Goal: Book appointment/travel/reservation

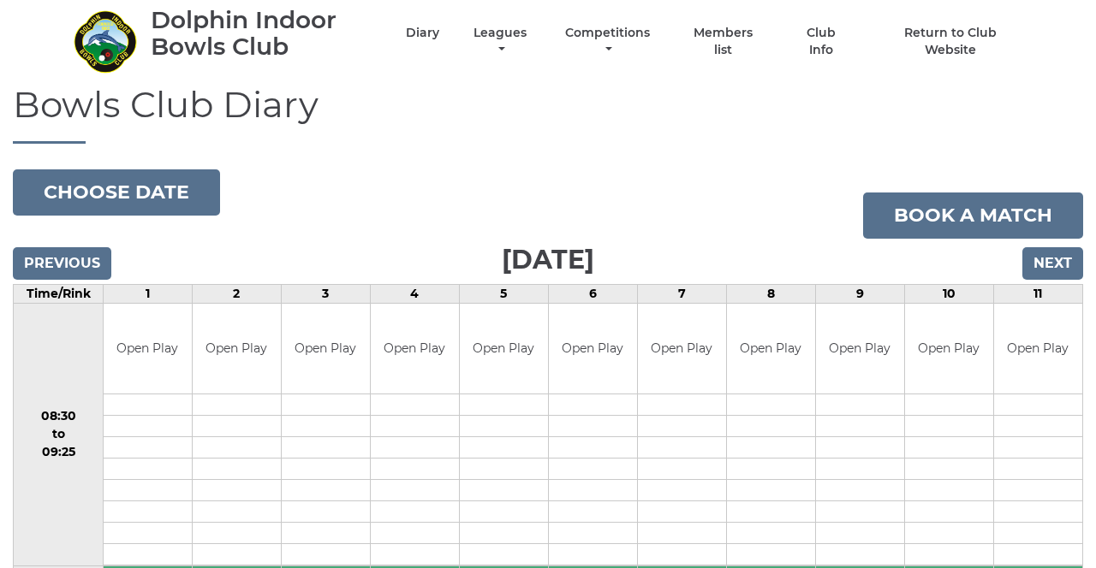
scroll to position [48, 0]
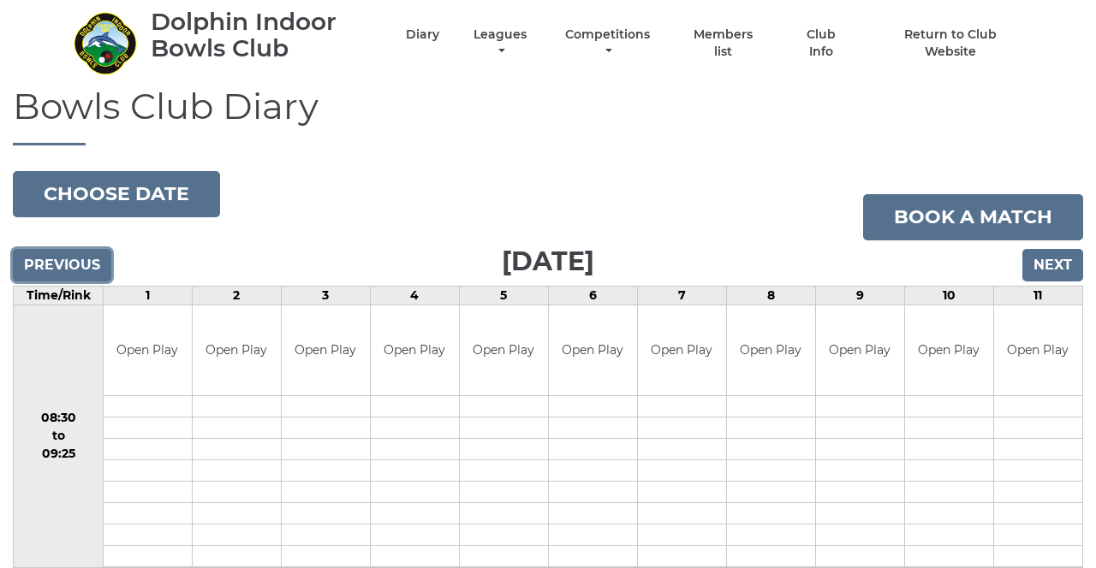
click at [29, 255] on input "Previous" at bounding box center [62, 265] width 98 height 33
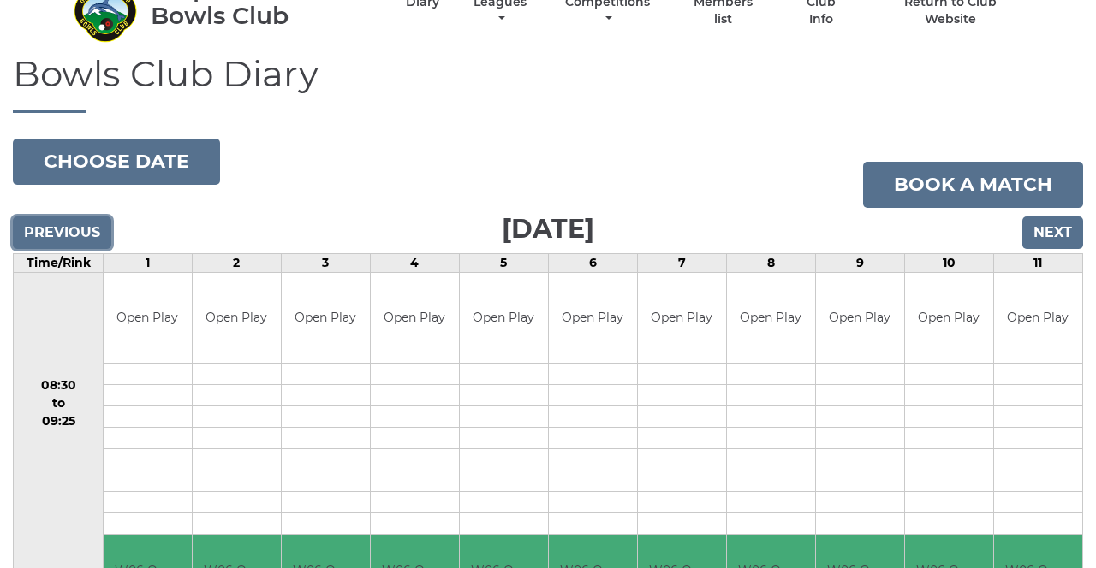
scroll to position [103, 0]
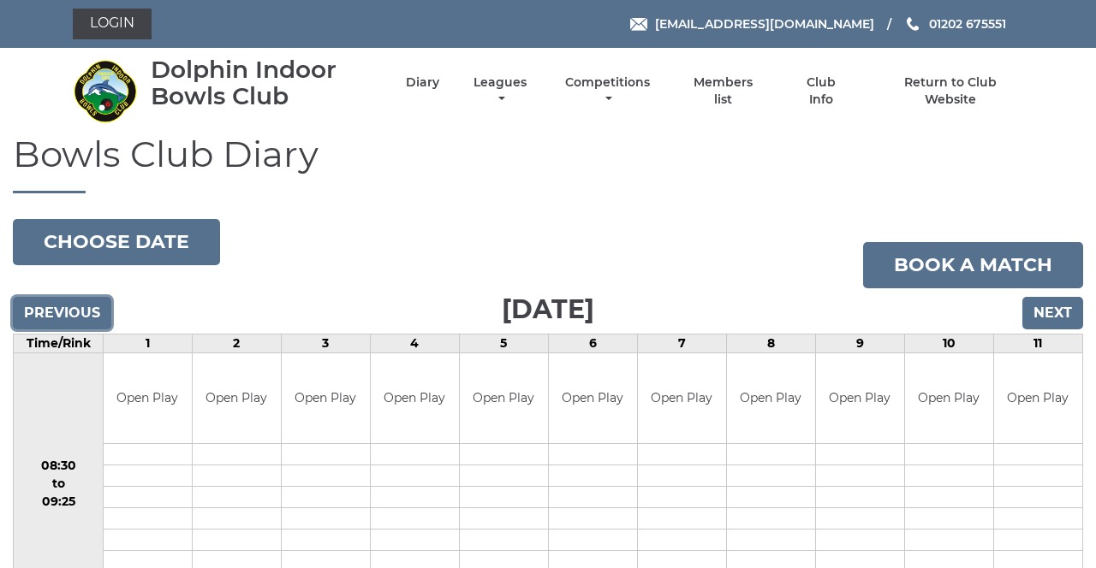
click at [45, 311] on input "Previous" at bounding box center [62, 313] width 98 height 33
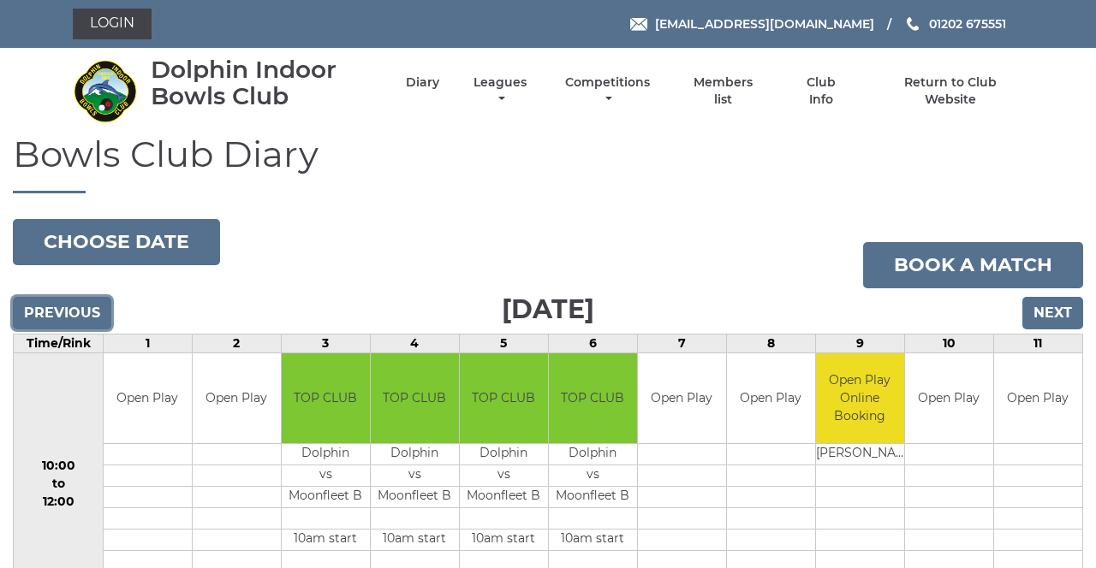
click at [33, 308] on input "Previous" at bounding box center [62, 313] width 98 height 33
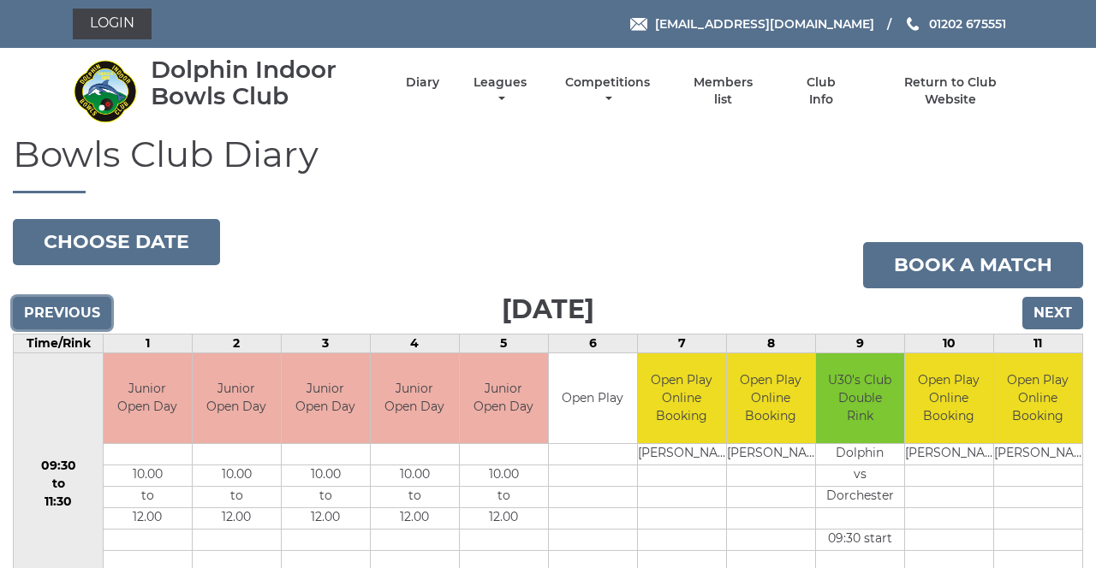
click at [39, 313] on input "Previous" at bounding box center [62, 313] width 98 height 33
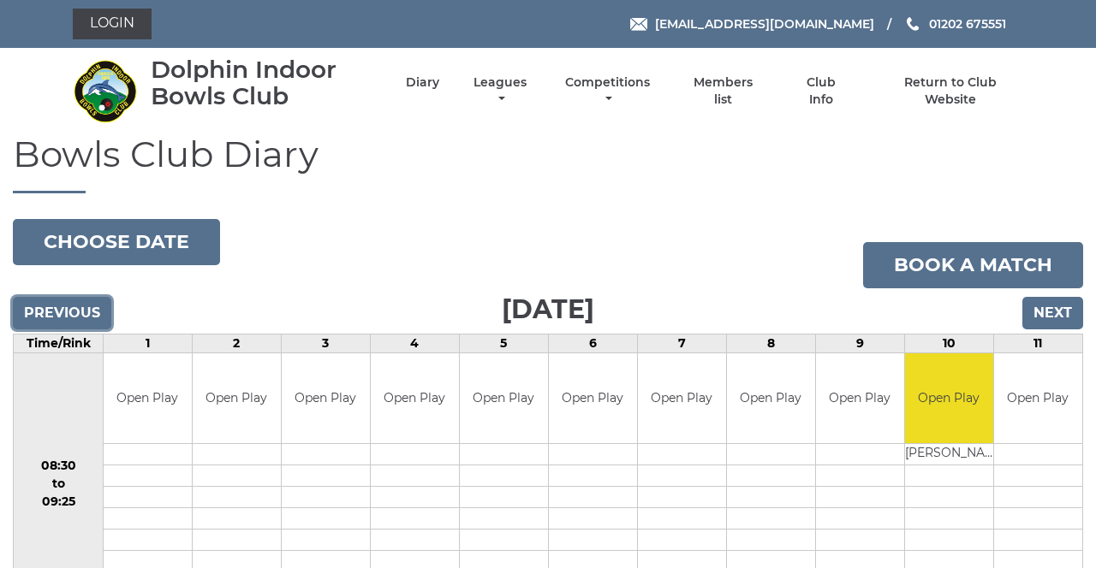
click at [40, 313] on input "Previous" at bounding box center [62, 313] width 98 height 33
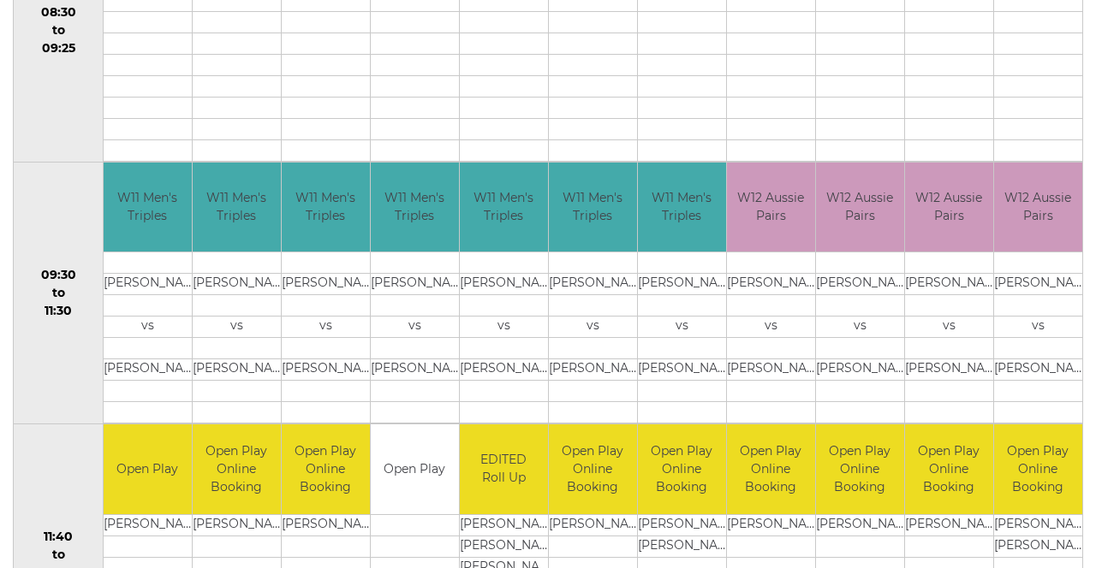
scroll to position [509, 0]
